Goal: Book appointment/travel/reservation

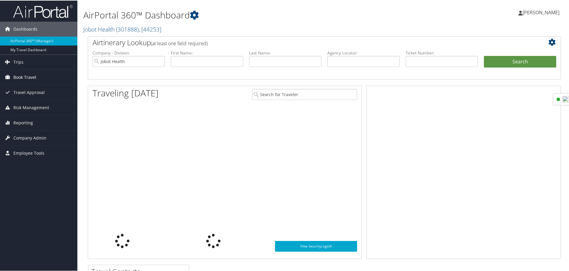
click at [16, 75] on span "Book Travel" at bounding box center [24, 76] width 23 height 15
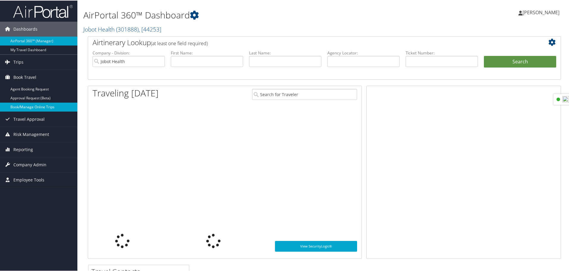
click at [20, 104] on link "Book/Manage Online Trips" at bounding box center [38, 106] width 77 height 9
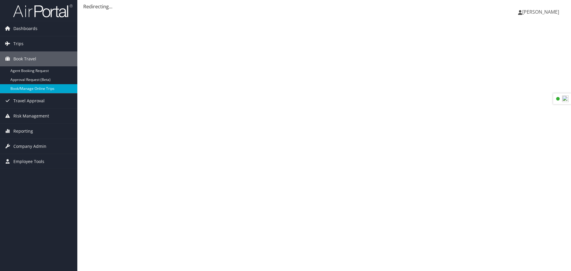
click at [44, 92] on link "Book/Manage Online Trips" at bounding box center [38, 88] width 77 height 9
